Goal: Information Seeking & Learning: Understand process/instructions

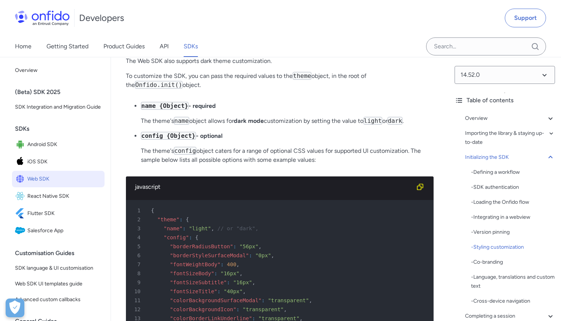
scroll to position [1812, 0]
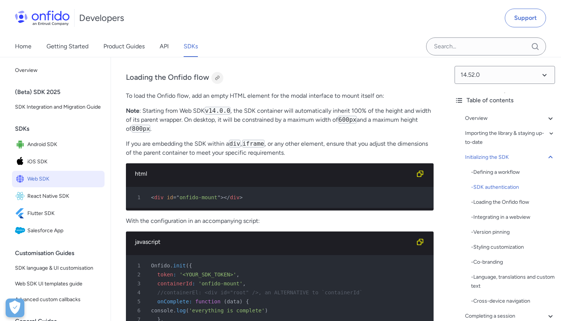
click at [217, 81] on div at bounding box center [217, 78] width 6 height 6
click at [260, 133] on p "Note : Starting from Web SDK v14.0.0 , the SDK container will automatically inh…" at bounding box center [280, 119] width 308 height 27
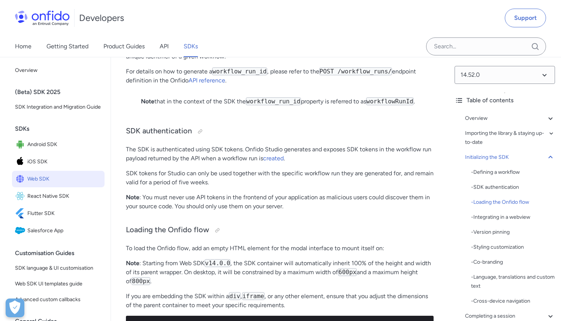
scroll to position [1567, 0]
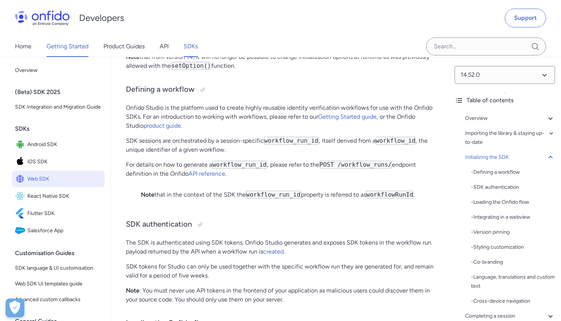
click at [72, 45] on link "Getting Started" at bounding box center [67, 46] width 42 height 21
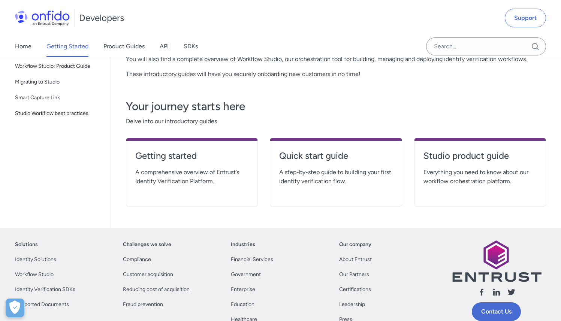
scroll to position [97, 0]
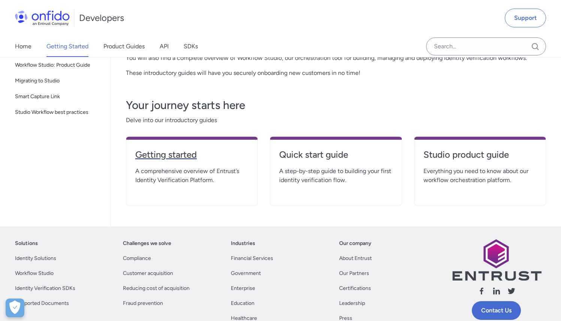
click at [181, 151] on h4 "Getting started" at bounding box center [191, 155] width 113 height 12
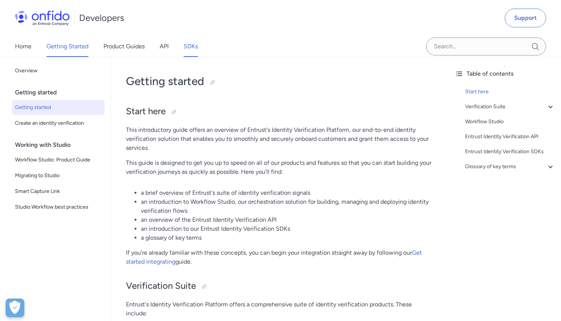
click at [190, 48] on link "SDKs" at bounding box center [191, 46] width 14 height 21
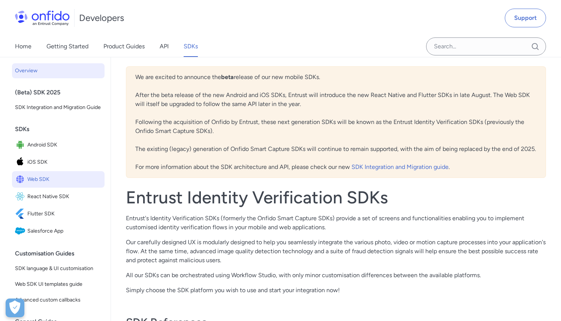
click at [46, 185] on span "Web SDK" at bounding box center [64, 179] width 74 height 10
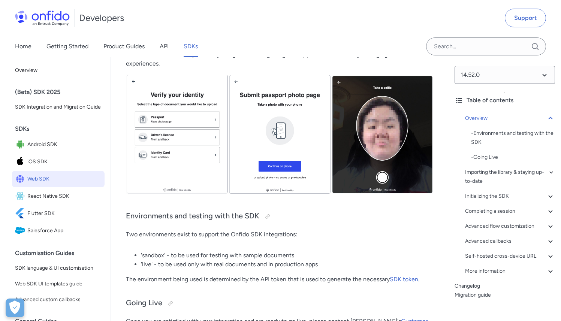
scroll to position [286, 0]
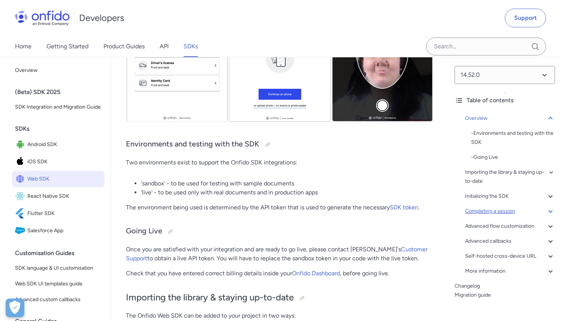
click at [525, 210] on div "Completing a session" at bounding box center [510, 211] width 90 height 9
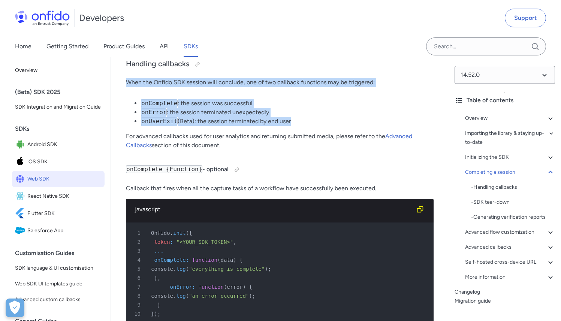
drag, startPoint x: 184, startPoint y: 127, endPoint x: 312, endPoint y: 173, distance: 136.4
click at [312, 126] on li "onUserExit (Beta): the session terminated by end user" at bounding box center [287, 121] width 293 height 9
drag, startPoint x: 312, startPoint y: 173, endPoint x: 204, endPoint y: 127, distance: 117.3
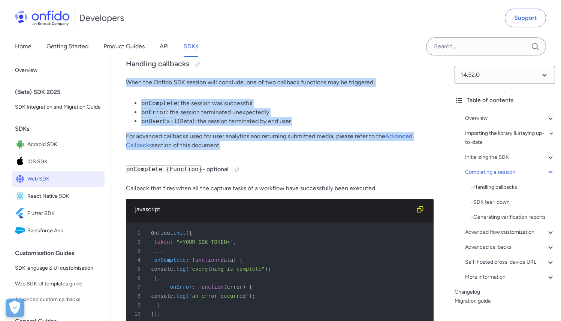
drag, startPoint x: 204, startPoint y: 127, endPoint x: 306, endPoint y: 199, distance: 124.2
click at [306, 150] on p "For advanced callbacks used for user analytics and returning submitted media, p…" at bounding box center [280, 141] width 308 height 18
drag, startPoint x: 306, startPoint y: 199, endPoint x: 266, endPoint y: 113, distance: 94.5
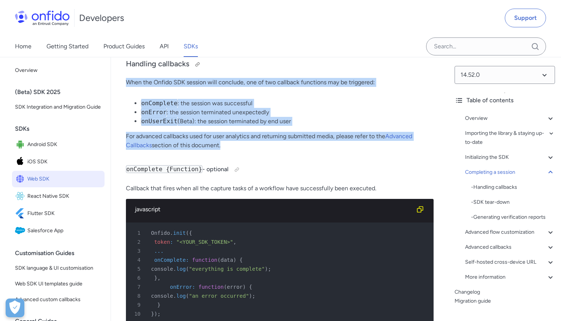
click at [266, 70] on h3 "Handling callbacks" at bounding box center [280, 64] width 308 height 12
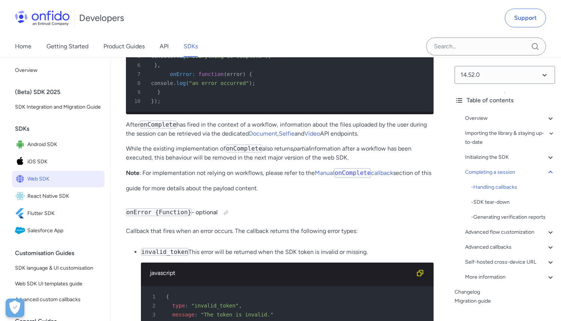
scroll to position [7676, 0]
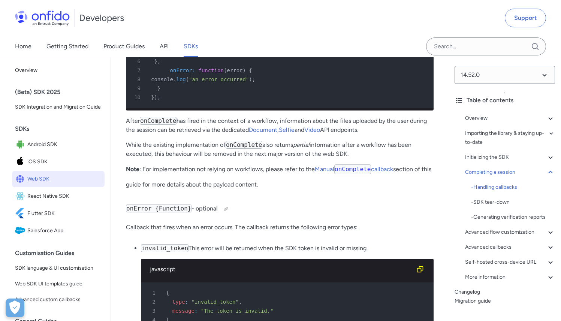
drag, startPoint x: 288, startPoint y: 176, endPoint x: 408, endPoint y: 185, distance: 120.3
click at [408, 134] on p "After onComplete has fired in the context of a workflow, information about the …" at bounding box center [280, 126] width 308 height 18
drag, startPoint x: 399, startPoint y: 188, endPoint x: 211, endPoint y: 174, distance: 188.6
click at [211, 134] on p "After onComplete has fired in the context of a workflow, information about the …" at bounding box center [280, 126] width 308 height 18
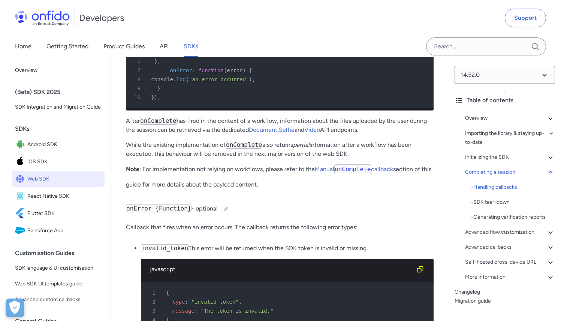
click at [211, 134] on p "After onComplete has fired in the context of a workflow, information about the …" at bounding box center [280, 126] width 308 height 18
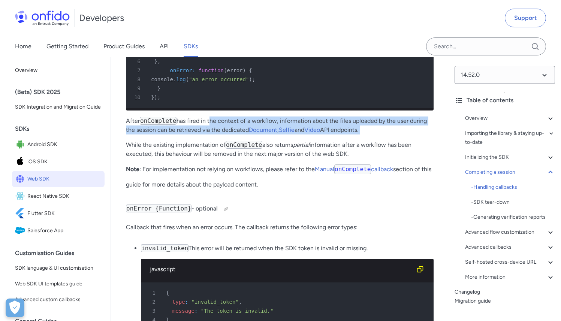
drag, startPoint x: 211, startPoint y: 174, endPoint x: 386, endPoint y: 190, distance: 176.1
drag, startPoint x: 386, startPoint y: 190, endPoint x: 190, endPoint y: 174, distance: 196.6
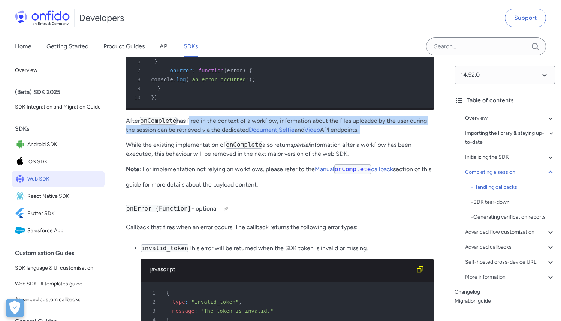
click at [190, 134] on p "After onComplete has fired in the context of a workflow, information about the …" at bounding box center [280, 126] width 308 height 18
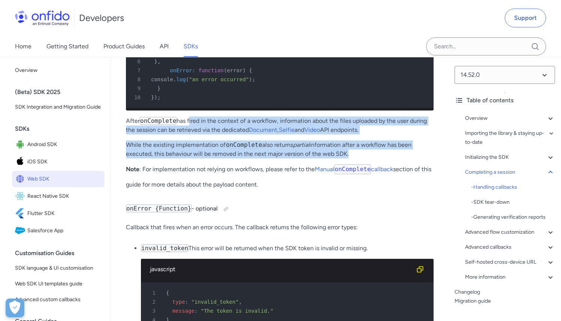
drag, startPoint x: 190, startPoint y: 174, endPoint x: 386, endPoint y: 210, distance: 199.1
click at [386, 158] on p "While the existing implementation of onComplete also returns partial informatio…" at bounding box center [280, 149] width 308 height 18
drag, startPoint x: 386, startPoint y: 210, endPoint x: 361, endPoint y: 172, distance: 45.6
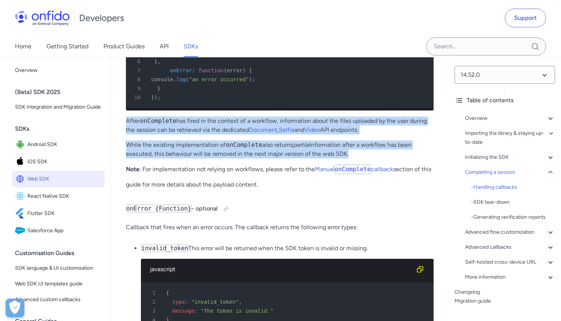
click at [361, 134] on p "After onComplete has fired in the context of a workflow, information about the …" at bounding box center [280, 126] width 308 height 18
drag, startPoint x: 361, startPoint y: 172, endPoint x: 379, endPoint y: 215, distance: 46.8
drag, startPoint x: 367, startPoint y: 211, endPoint x: 361, endPoint y: 169, distance: 42.7
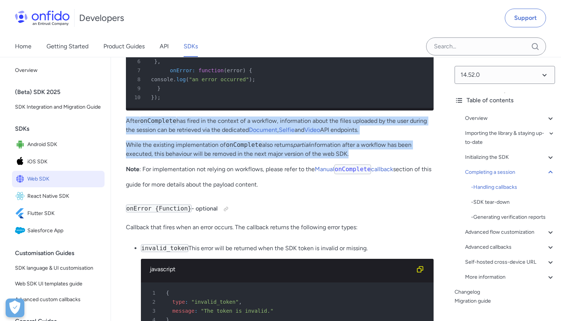
drag, startPoint x: 361, startPoint y: 169, endPoint x: 373, endPoint y: 209, distance: 41.4
click at [373, 158] on p "While the existing implementation of onComplete also returns partial informatio…" at bounding box center [280, 149] width 308 height 18
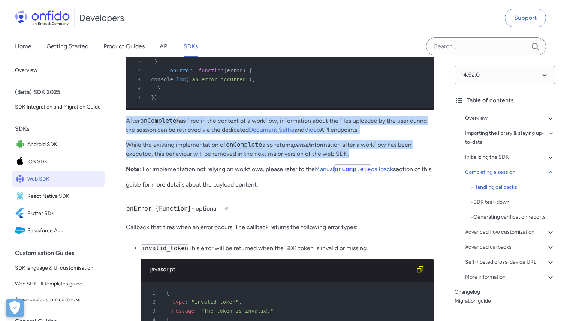
drag, startPoint x: 184, startPoint y: 223, endPoint x: 290, endPoint y: 242, distance: 108.2
click at [290, 189] on p "Note : For implementation not relying on workflows, please refer to the Manual …" at bounding box center [280, 176] width 308 height 25
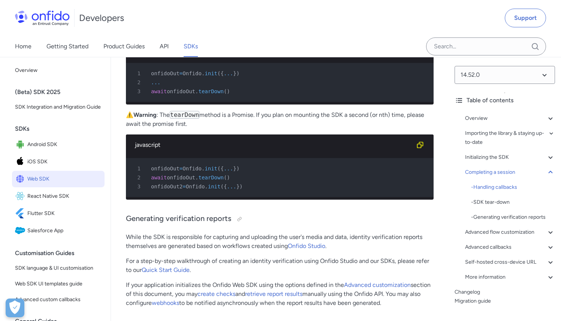
scroll to position [9610, 0]
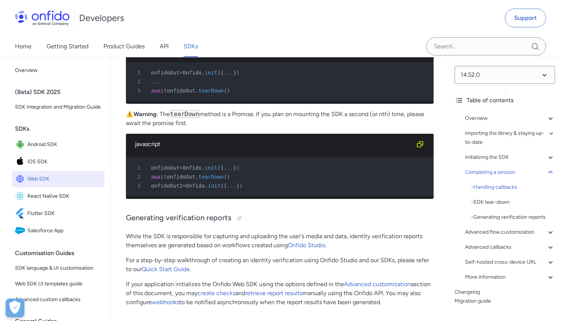
drag, startPoint x: 240, startPoint y: 147, endPoint x: 261, endPoint y: 171, distance: 31.6
click at [261, 33] on p "If you have embedded the SDK inside a single page app, you can call the tearDow…" at bounding box center [280, 19] width 308 height 27
drag, startPoint x: 261, startPoint y: 171, endPoint x: 232, endPoint y: 150, distance: 35.1
click at [232, 33] on p "If you have embedded the SDK inside a single page app, you can call the tearDow…" at bounding box center [280, 19] width 308 height 27
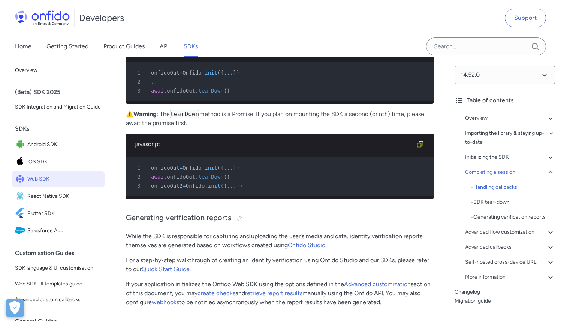
click at [232, 33] on p "If you have embedded the SDK inside a single page app, you can call the tearDow…" at bounding box center [280, 19] width 308 height 27
drag, startPoint x: 232, startPoint y: 150, endPoint x: 254, endPoint y: 171, distance: 29.9
click at [254, 33] on p "If you have embedded the SDK inside a single page app, you can call the tearDow…" at bounding box center [280, 19] width 308 height 27
drag, startPoint x: 254, startPoint y: 171, endPoint x: 217, endPoint y: 148, distance: 43.8
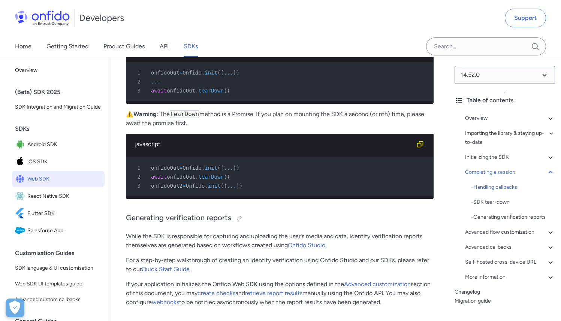
click at [217, 33] on p "If you have embedded the SDK inside a single page app, you can call the tearDow…" at bounding box center [280, 19] width 308 height 27
drag, startPoint x: 217, startPoint y: 148, endPoint x: 245, endPoint y: 172, distance: 37.2
click at [245, 33] on p "If you have embedded the SDK inside a single page app, you can call the tearDow…" at bounding box center [280, 19] width 308 height 27
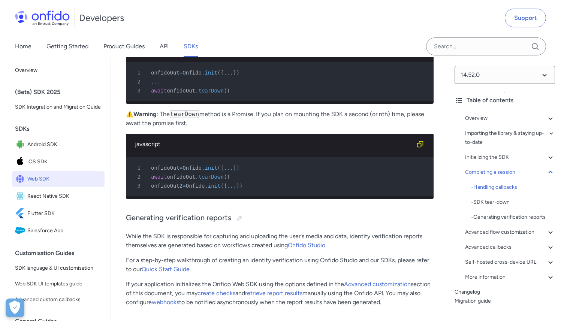
drag, startPoint x: 245, startPoint y: 172, endPoint x: 211, endPoint y: 149, distance: 41.1
click at [211, 33] on p "If you have embedded the SDK inside a single page app, you can call the tearDow…" at bounding box center [280, 19] width 308 height 27
drag, startPoint x: 211, startPoint y: 149, endPoint x: 233, endPoint y: 170, distance: 30.0
click at [233, 33] on p "If you have embedded the SDK inside a single page app, you can call the tearDow…" at bounding box center [280, 19] width 308 height 27
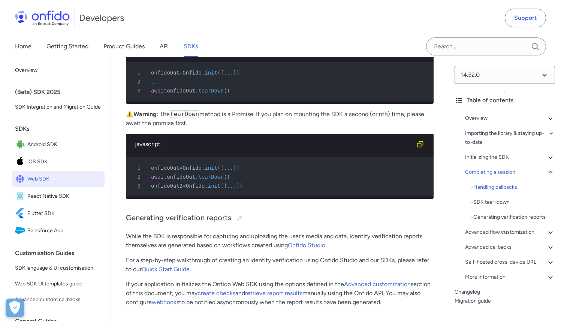
click at [233, 33] on p "If you have embedded the SDK inside a single page app, you can call the tearDow…" at bounding box center [280, 19] width 308 height 27
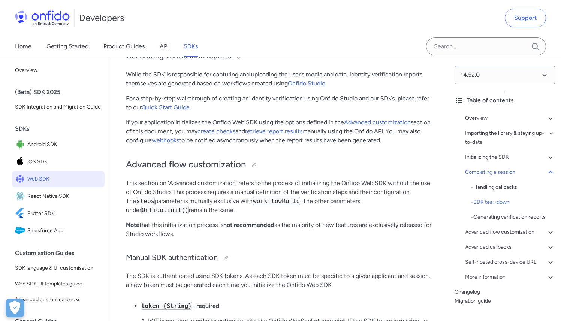
scroll to position [9774, 0]
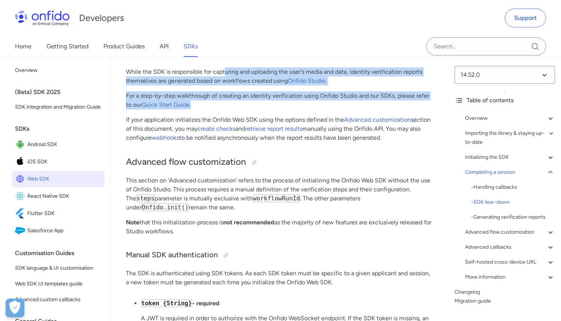
drag, startPoint x: 225, startPoint y: 222, endPoint x: 257, endPoint y: 254, distance: 45.6
click at [257, 109] on p "For a step-by-step walkthrough of creating an identity verification using Onfid…" at bounding box center [280, 100] width 308 height 18
drag, startPoint x: 257, startPoint y: 254, endPoint x: 226, endPoint y: 222, distance: 45.0
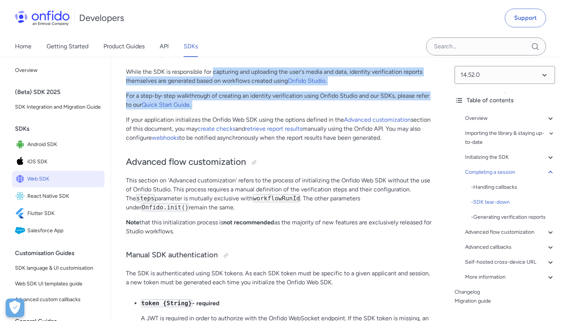
click at [226, 85] on p "While the SDK is responsible for capturing and uploading the user's media and d…" at bounding box center [280, 76] width 308 height 18
drag, startPoint x: 226, startPoint y: 222, endPoint x: 244, endPoint y: 260, distance: 41.6
click at [244, 109] on p "For a step-by-step walkthrough of creating an identity verification using Onfid…" at bounding box center [280, 100] width 308 height 18
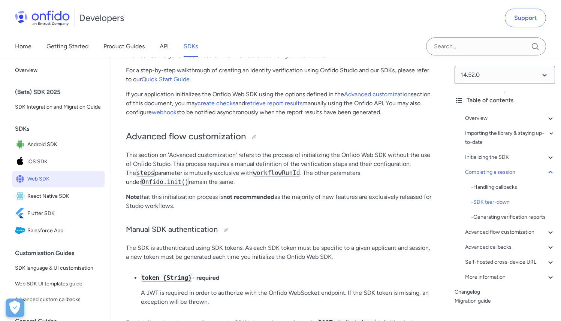
scroll to position [9805, 0]
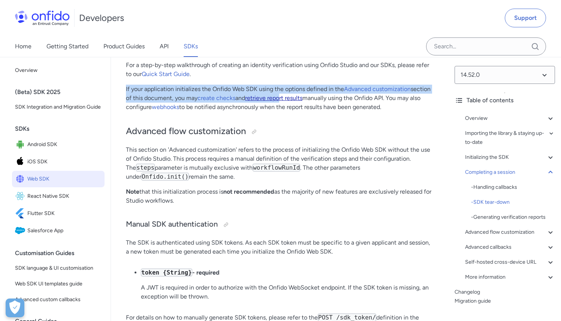
drag, startPoint x: 221, startPoint y: 235, endPoint x: 283, endPoint y: 252, distance: 63.9
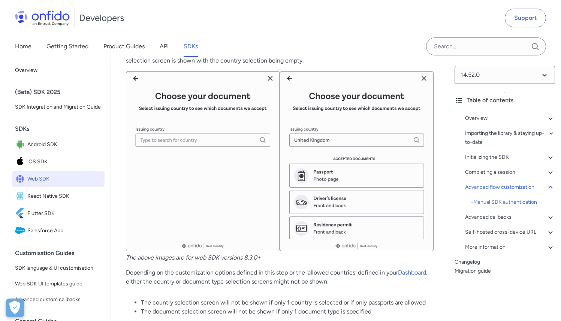
scroll to position [10831, 0]
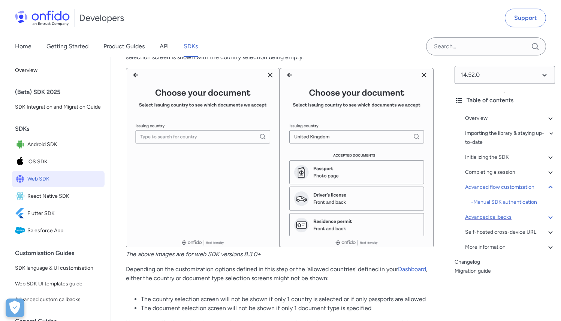
click at [535, 219] on div "Advanced callbacks" at bounding box center [510, 217] width 90 height 9
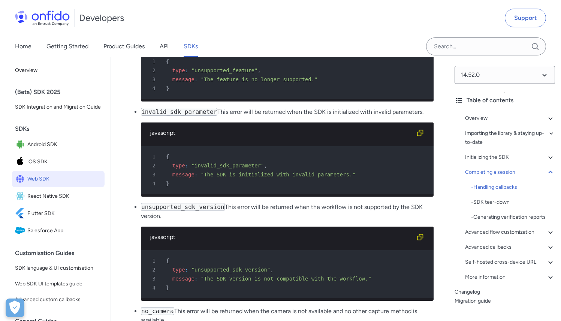
scroll to position [8208, 0]
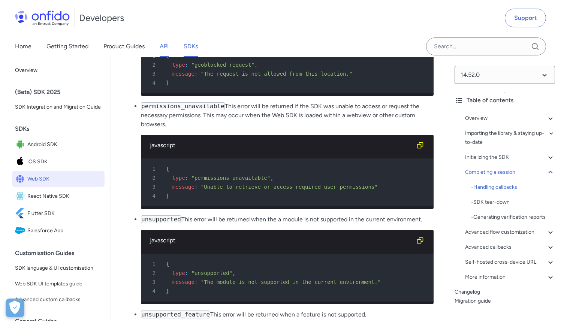
click at [163, 51] on link "API" at bounding box center [164, 46] width 9 height 21
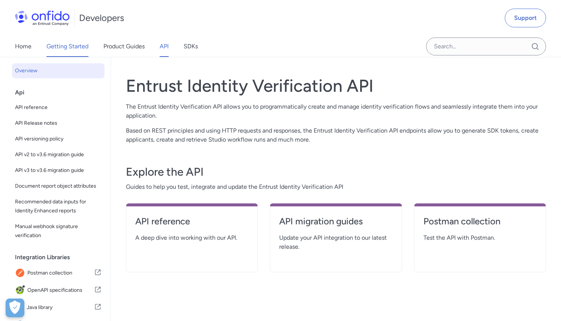
click at [55, 46] on link "Getting Started" at bounding box center [67, 46] width 42 height 21
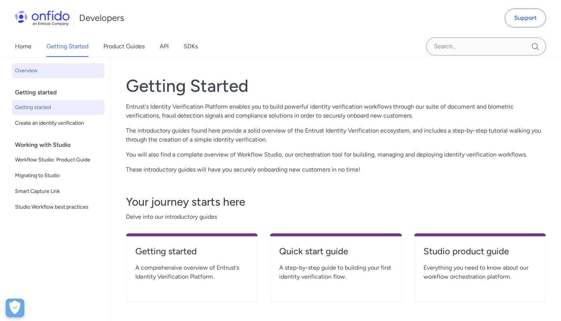
click at [46, 111] on span "Getting started" at bounding box center [58, 107] width 87 height 9
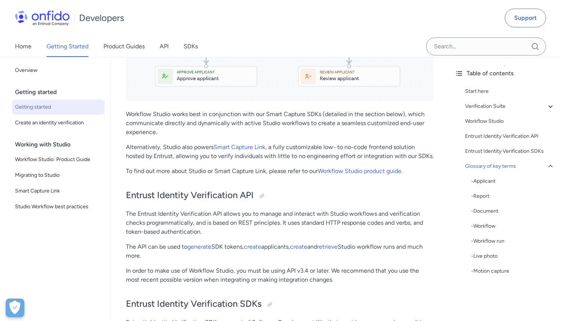
scroll to position [1123, 0]
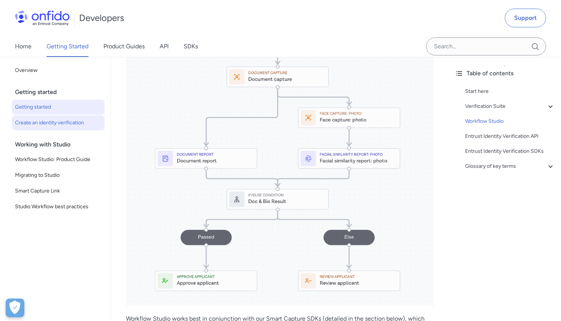
click at [61, 124] on span "Create an identity verification" at bounding box center [58, 122] width 87 height 9
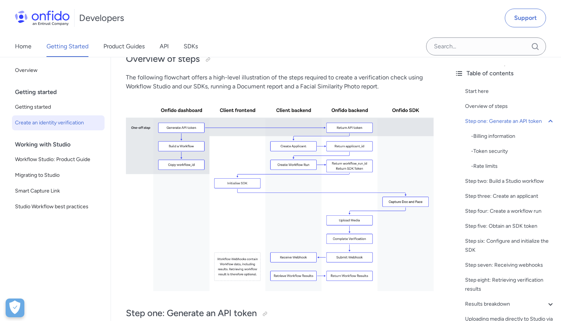
scroll to position [136, 0]
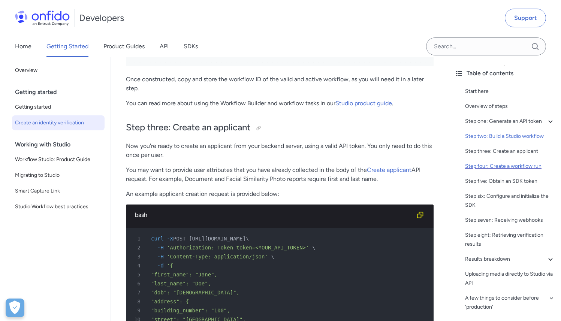
click at [515, 171] on div "Step four: Create a workflow run" at bounding box center [510, 166] width 90 height 9
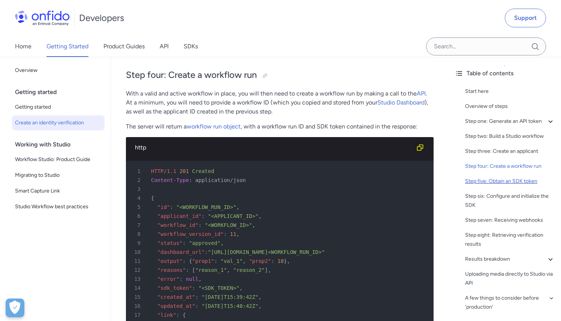
click at [512, 186] on div "Step five: Obtain an SDK token" at bounding box center [510, 181] width 90 height 9
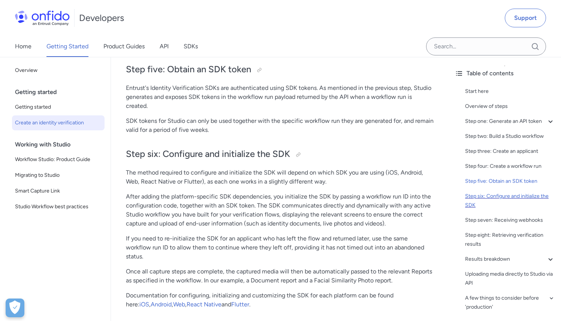
click at [511, 205] on div "Step six: Configure and initialize the SDK" at bounding box center [510, 201] width 90 height 18
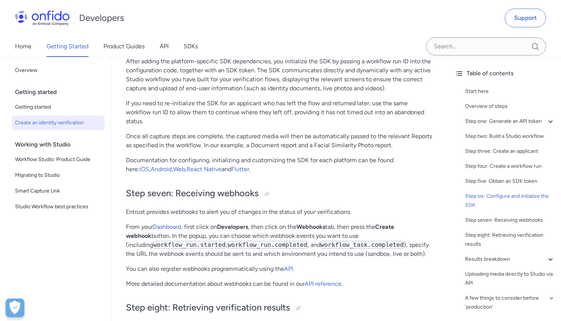
scroll to position [2447, 0]
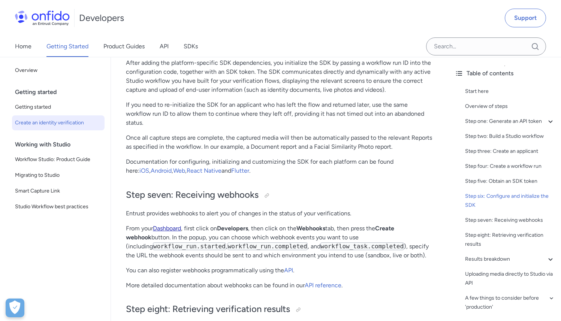
click at [172, 232] on link "Dashboard" at bounding box center [167, 228] width 28 height 7
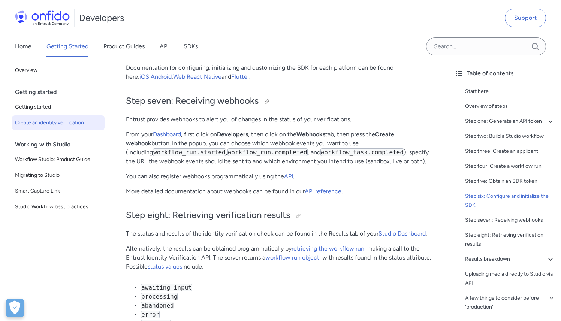
scroll to position [2546, 0]
